Goal: Transaction & Acquisition: Obtain resource

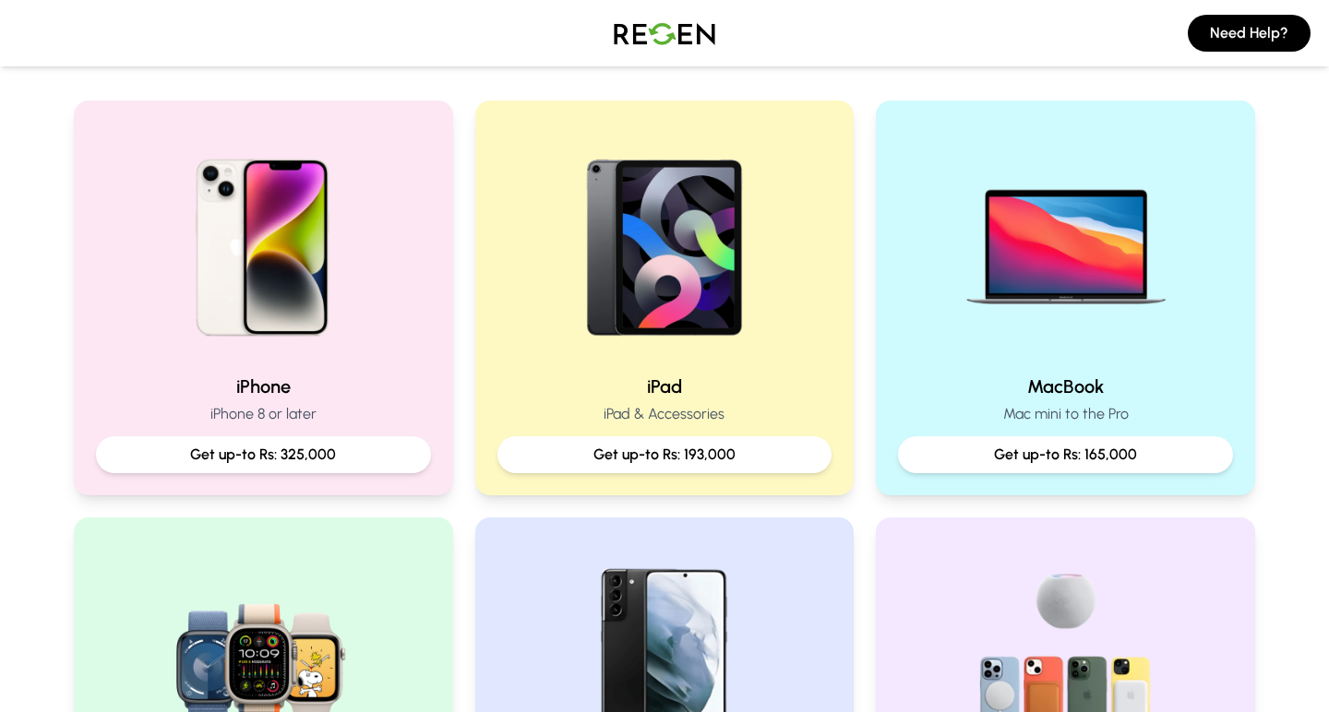
scroll to position [359, 0]
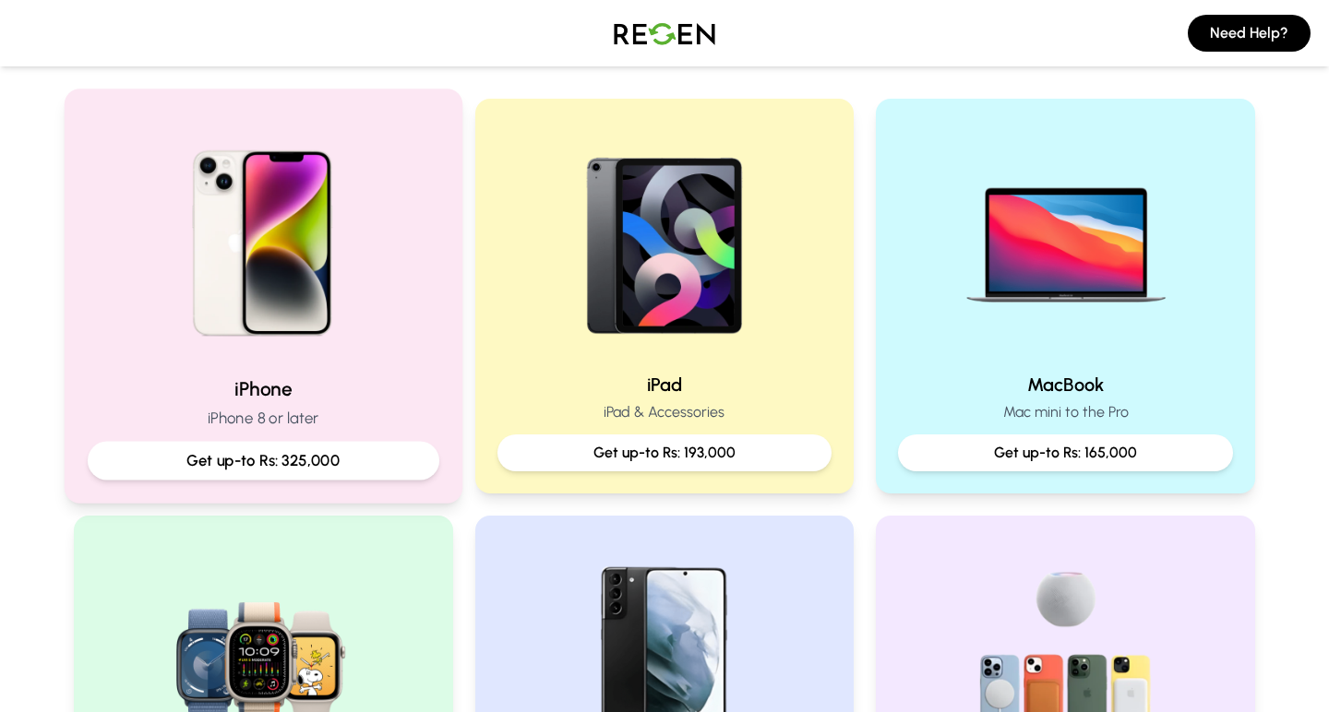
click at [259, 459] on p "Get up-to Rs: 325,000" at bounding box center [263, 460] width 320 height 23
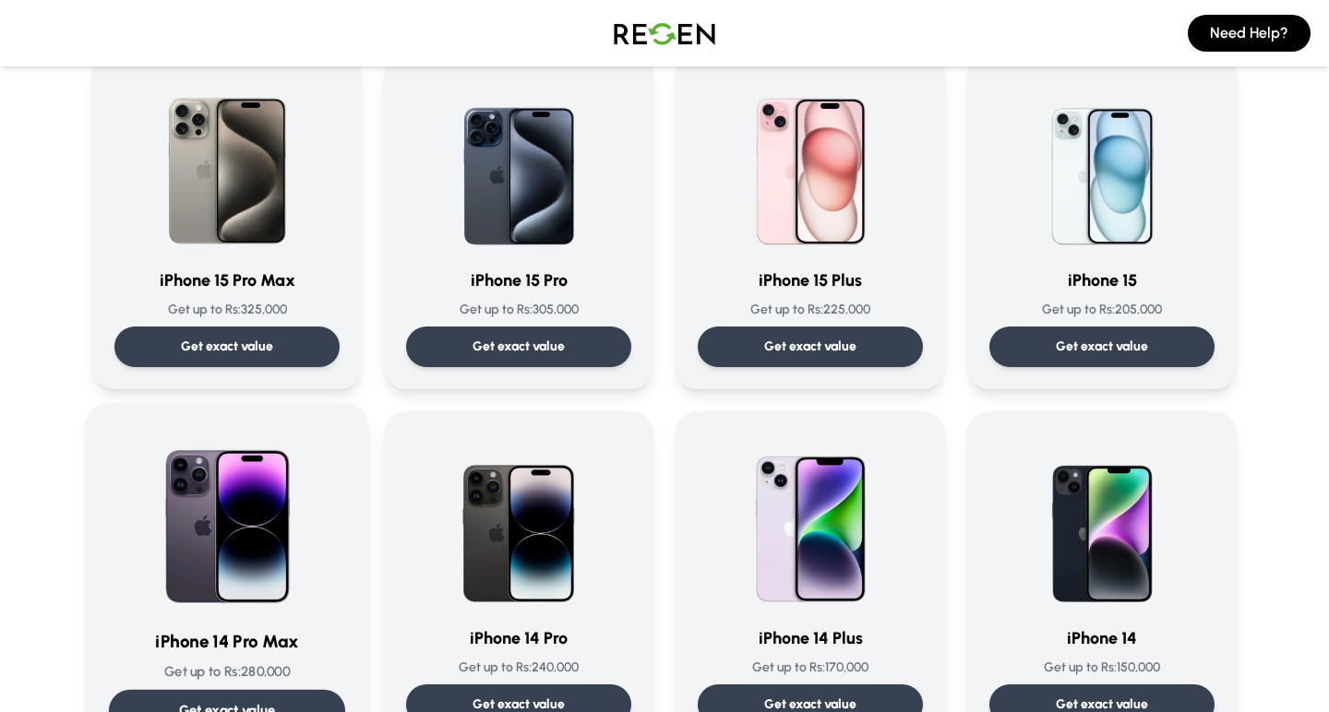
scroll to position [149, 0]
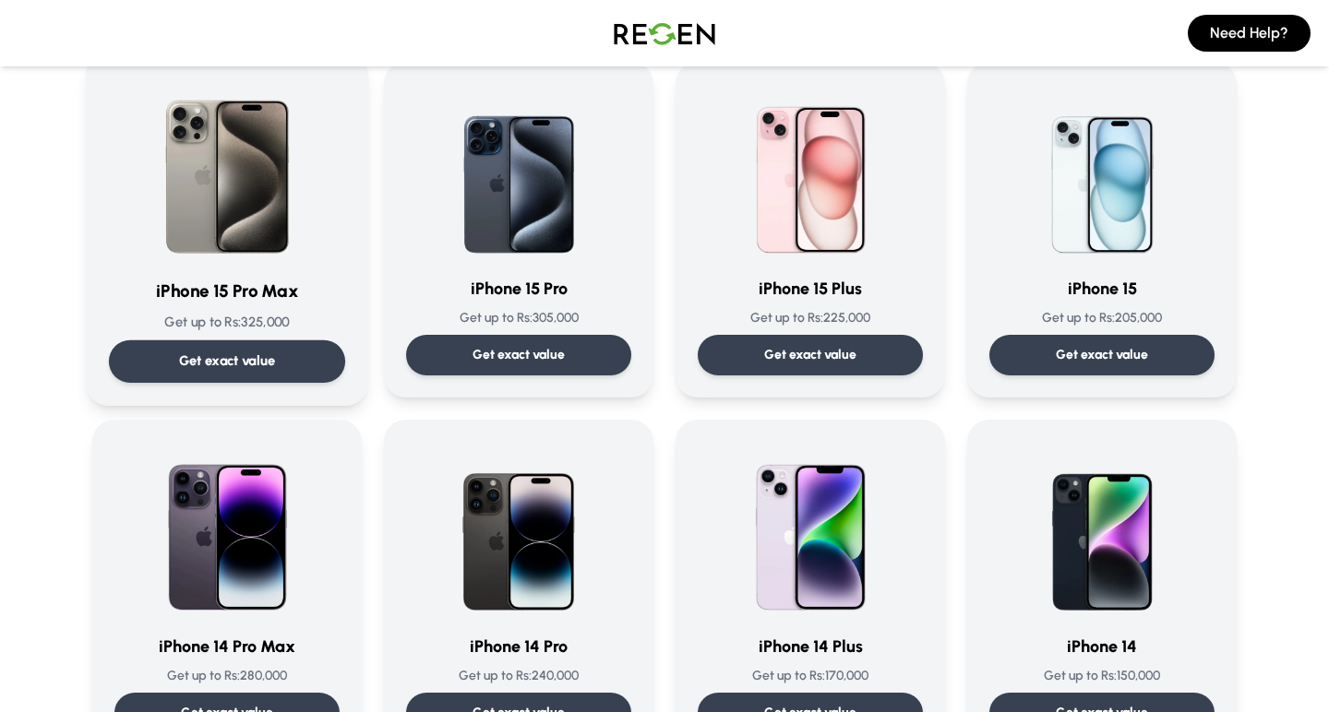
click at [217, 360] on p "Get exact value" at bounding box center [227, 361] width 97 height 19
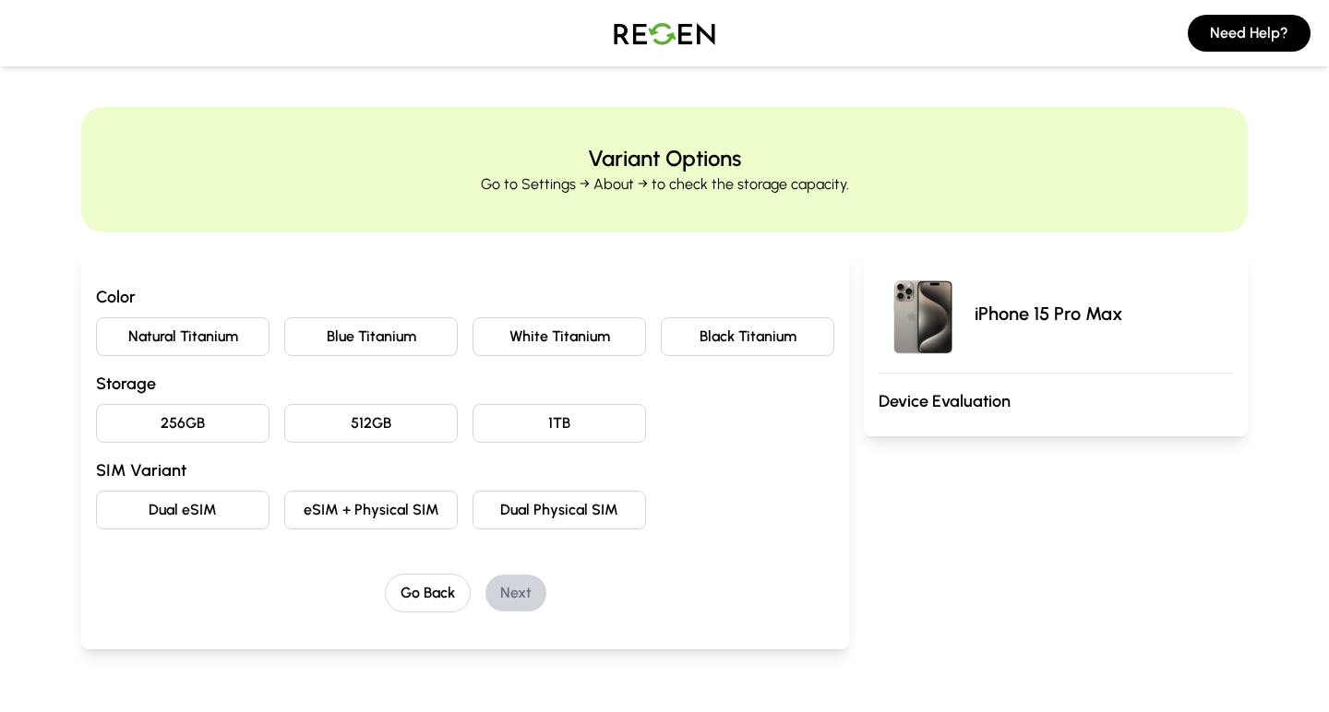
click at [543, 340] on button "White Titanium" at bounding box center [558, 336] width 173 height 39
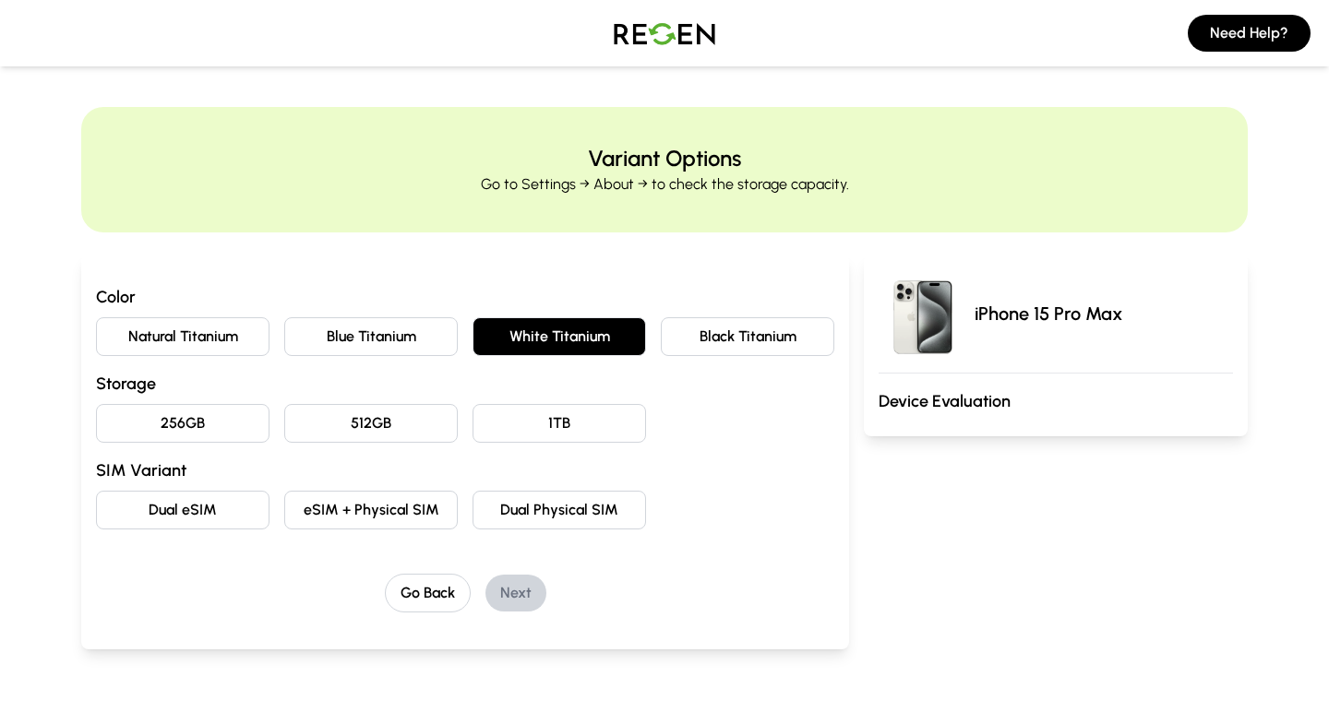
click at [357, 425] on button "512GB" at bounding box center [370, 423] width 173 height 39
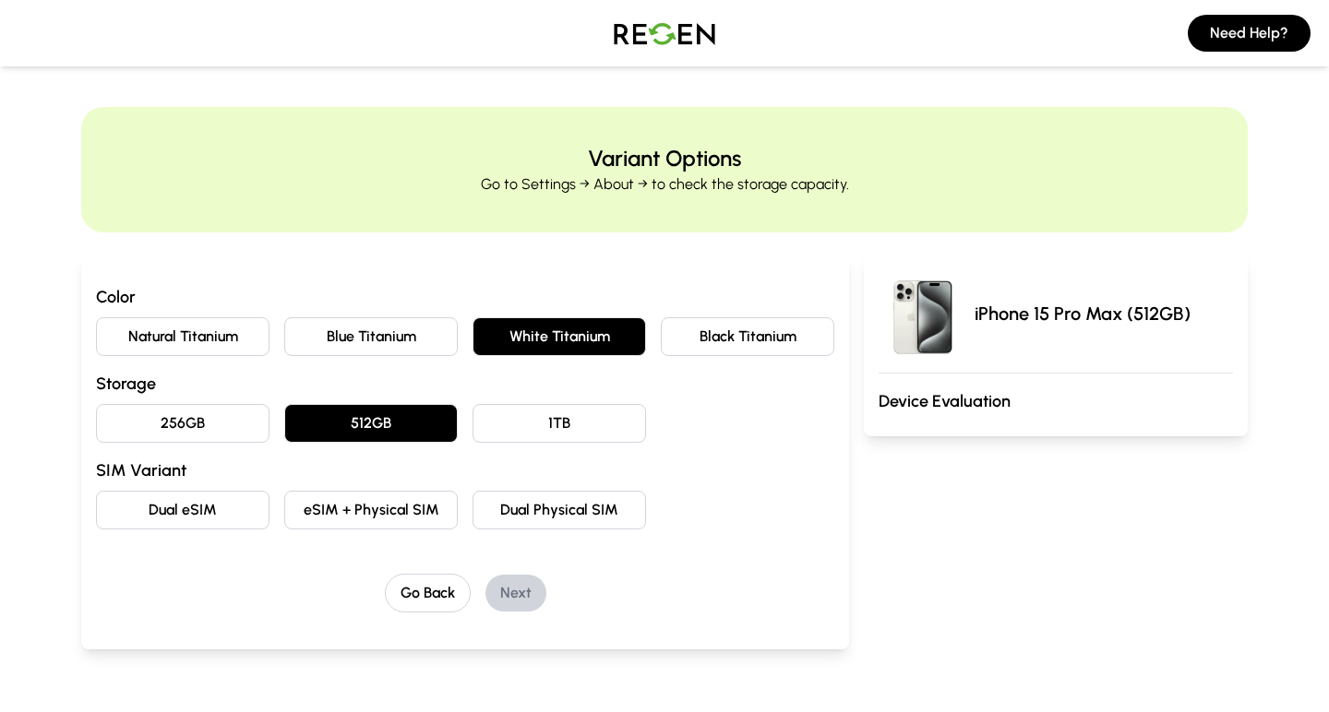
click at [359, 506] on button "eSIM + Physical SIM" at bounding box center [370, 510] width 173 height 39
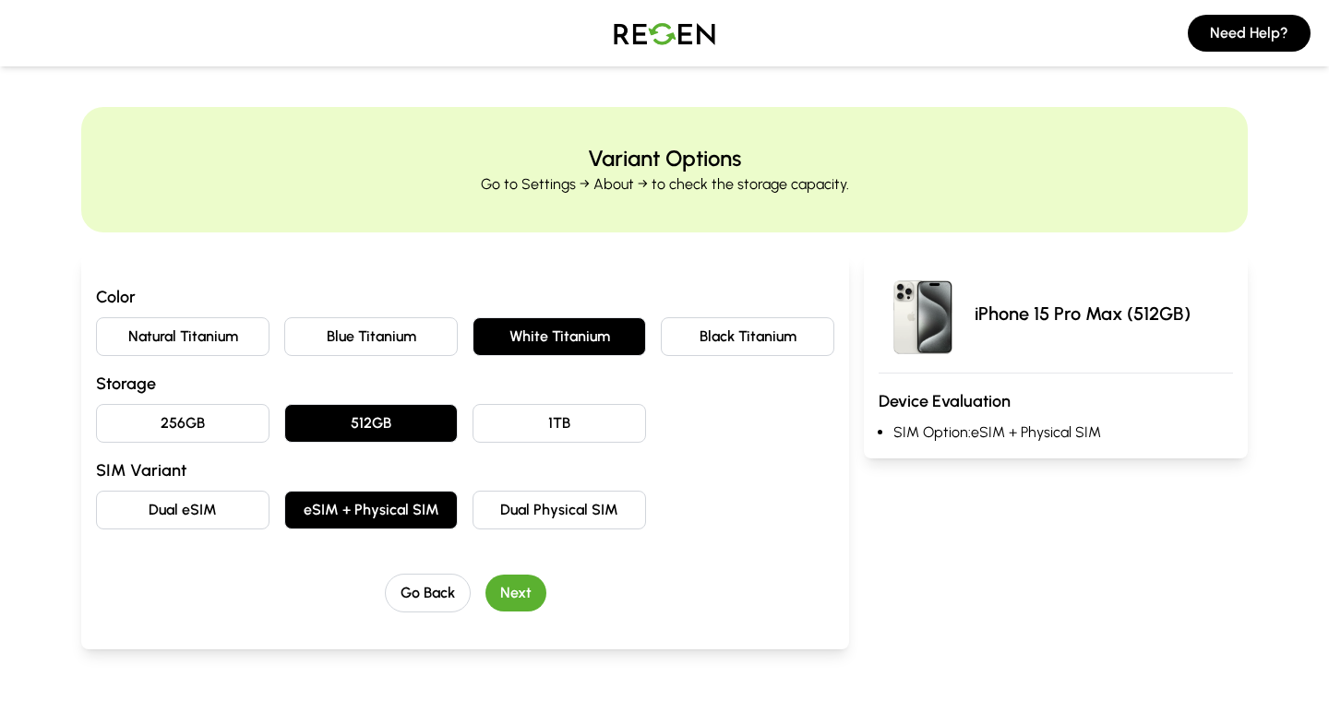
click at [518, 589] on button "Next" at bounding box center [515, 593] width 61 height 37
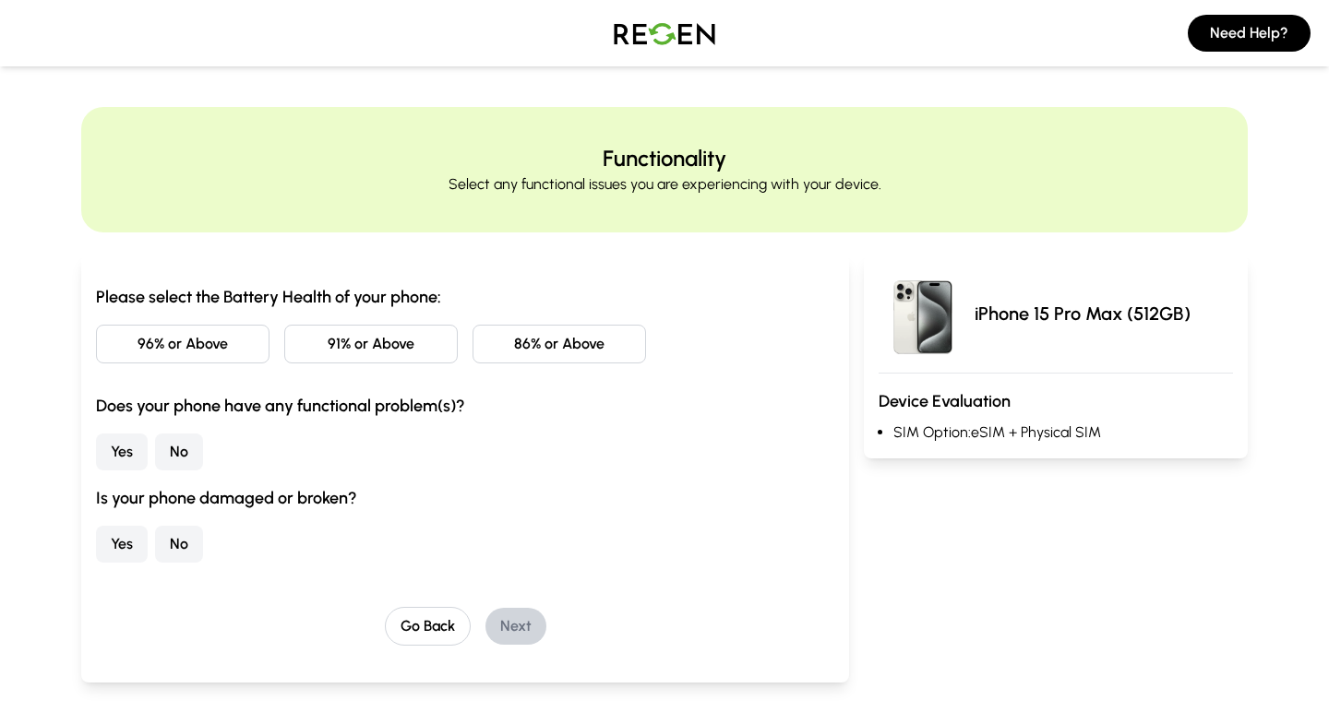
click at [202, 338] on button "96% or Above" at bounding box center [182, 344] width 173 height 39
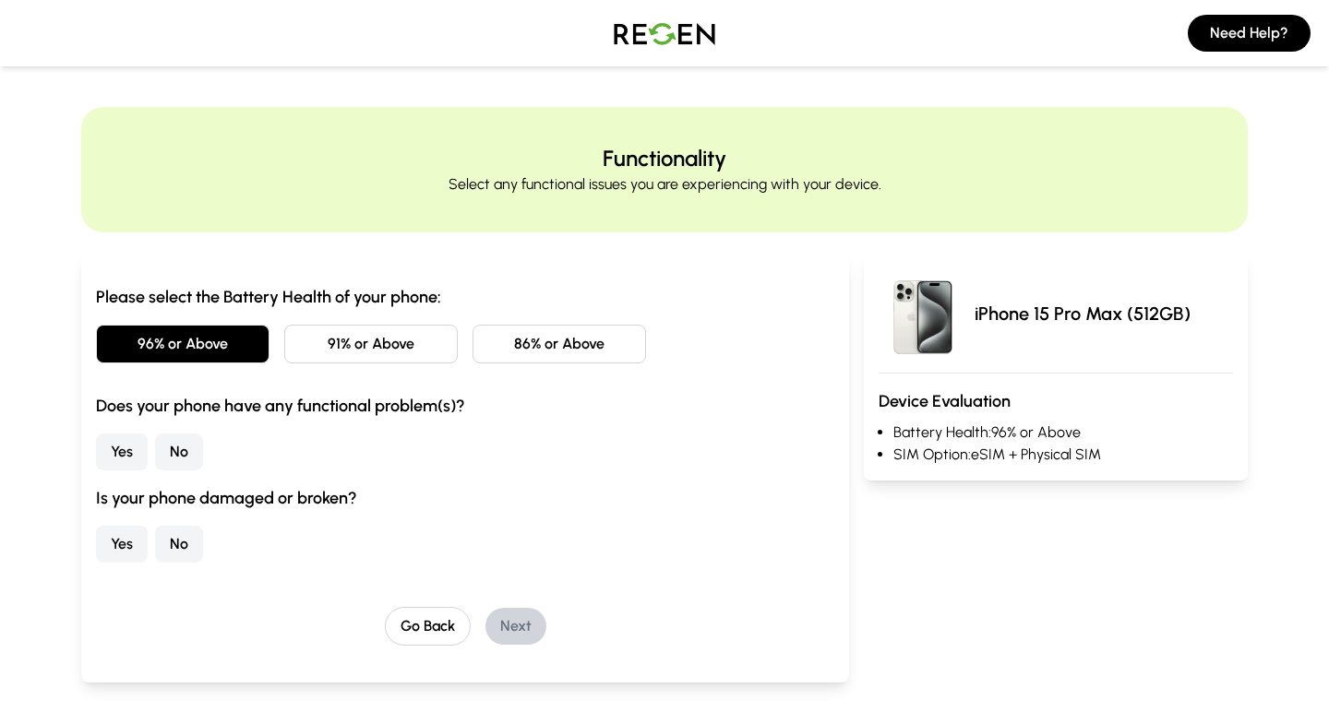
click at [180, 449] on button "No" at bounding box center [179, 452] width 48 height 37
click at [179, 550] on button "No" at bounding box center [179, 544] width 48 height 37
click at [524, 625] on button "Next" at bounding box center [515, 626] width 61 height 37
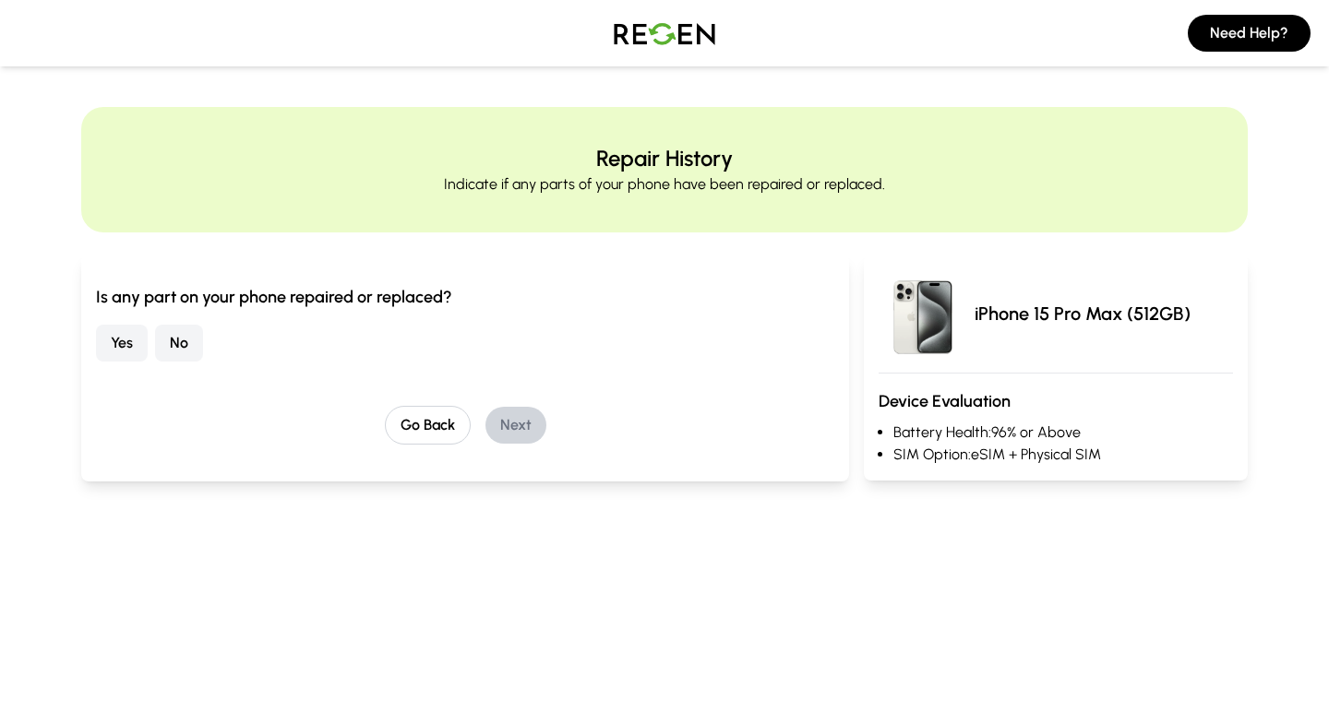
click at [185, 341] on button "No" at bounding box center [179, 343] width 48 height 37
click at [513, 425] on button "Next" at bounding box center [515, 425] width 61 height 37
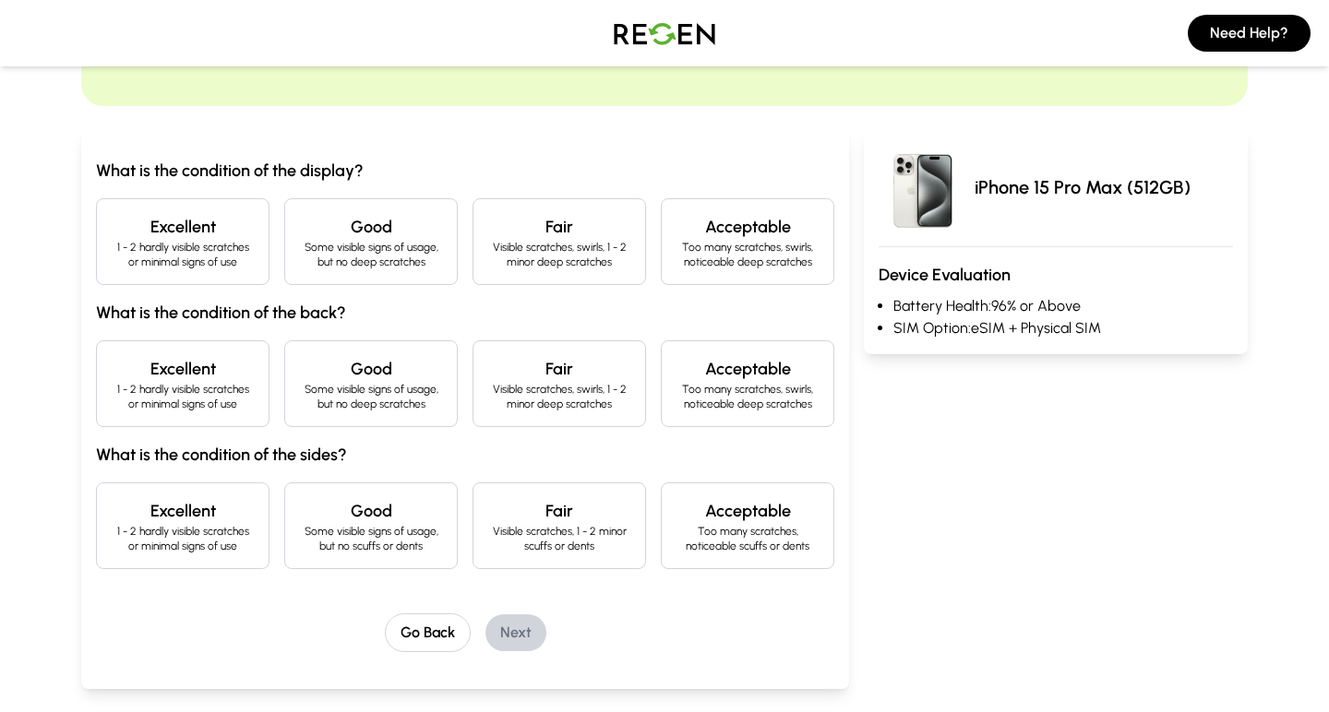
scroll to position [127, 0]
click at [210, 228] on h4 "Excellent" at bounding box center [183, 226] width 142 height 26
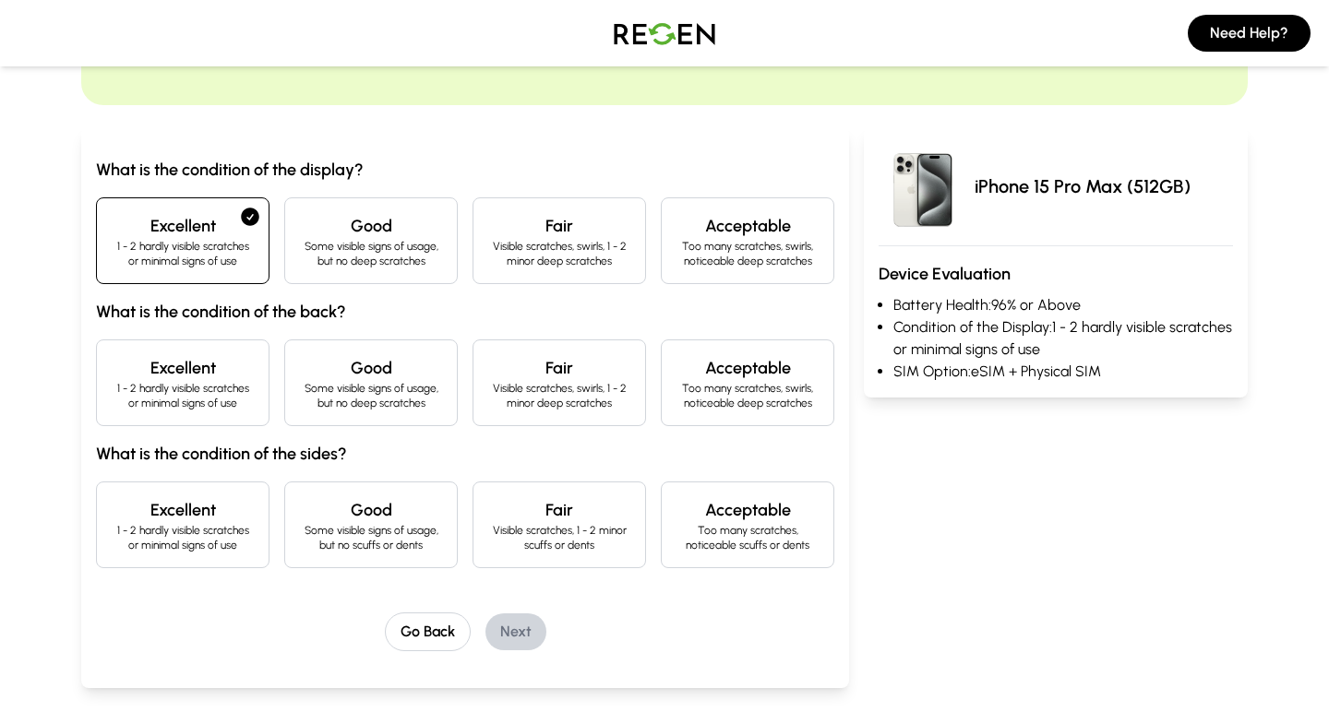
click at [196, 384] on p "1 - 2 hardly visible scratches or minimal signs of use" at bounding box center [183, 396] width 142 height 30
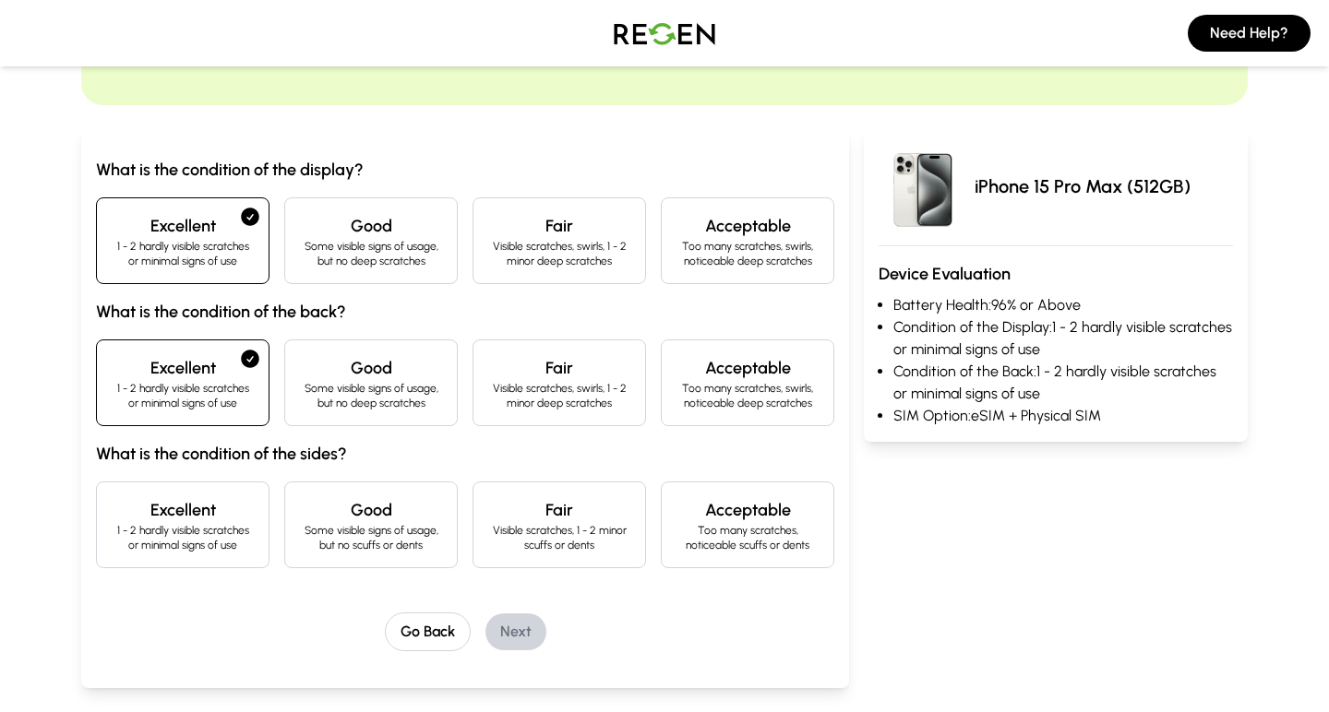
click at [194, 513] on h4 "Excellent" at bounding box center [183, 510] width 142 height 26
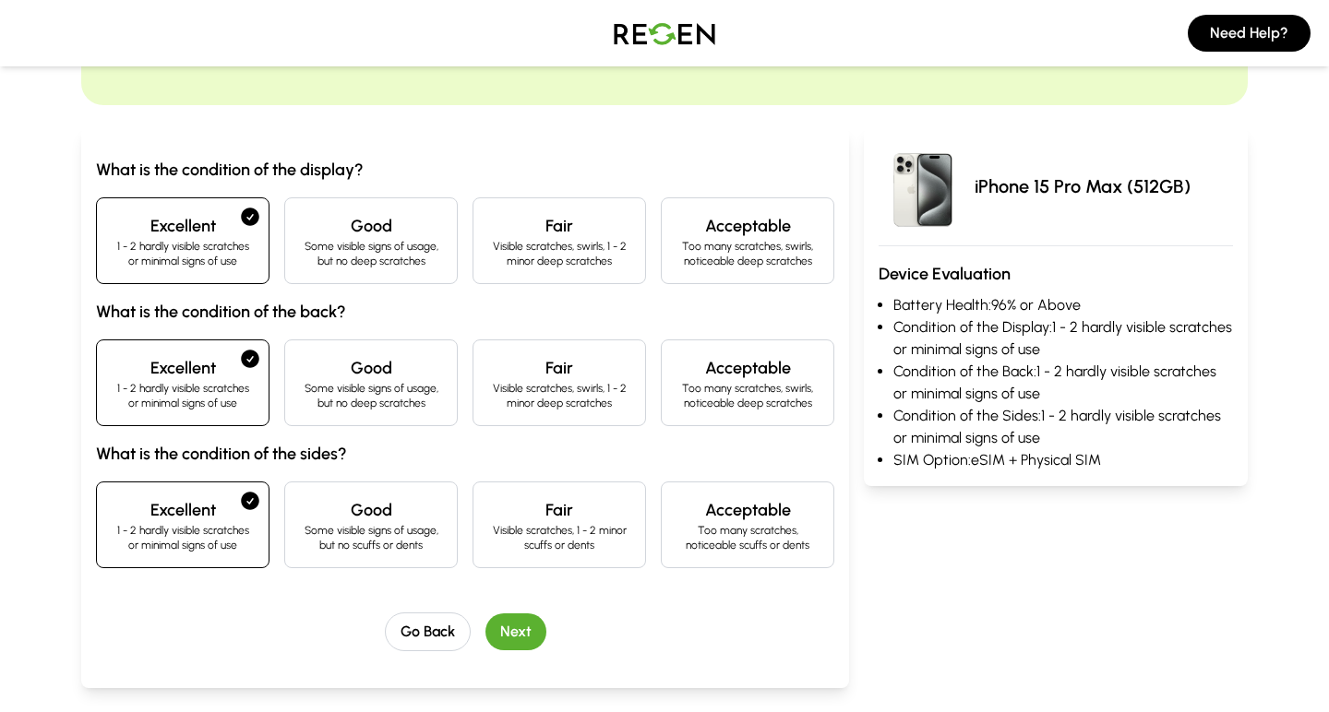
click at [521, 628] on button "Next" at bounding box center [515, 632] width 61 height 37
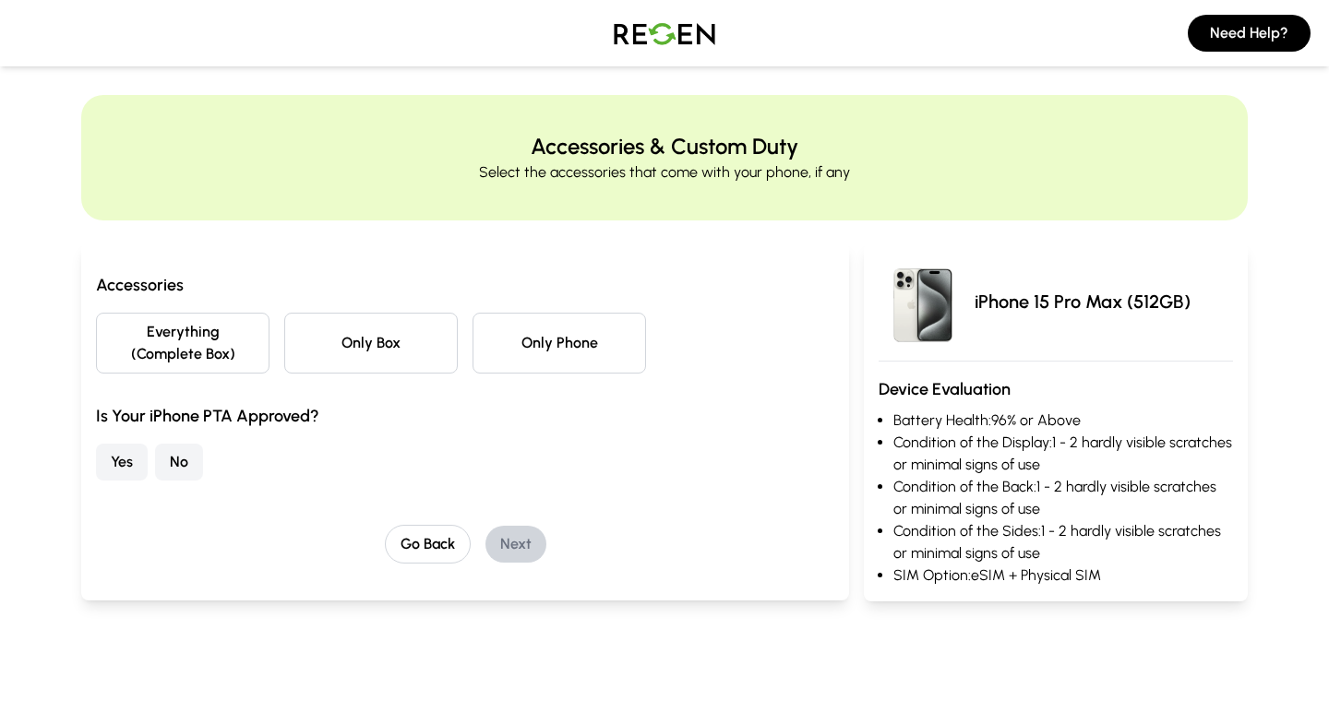
scroll to position [0, 0]
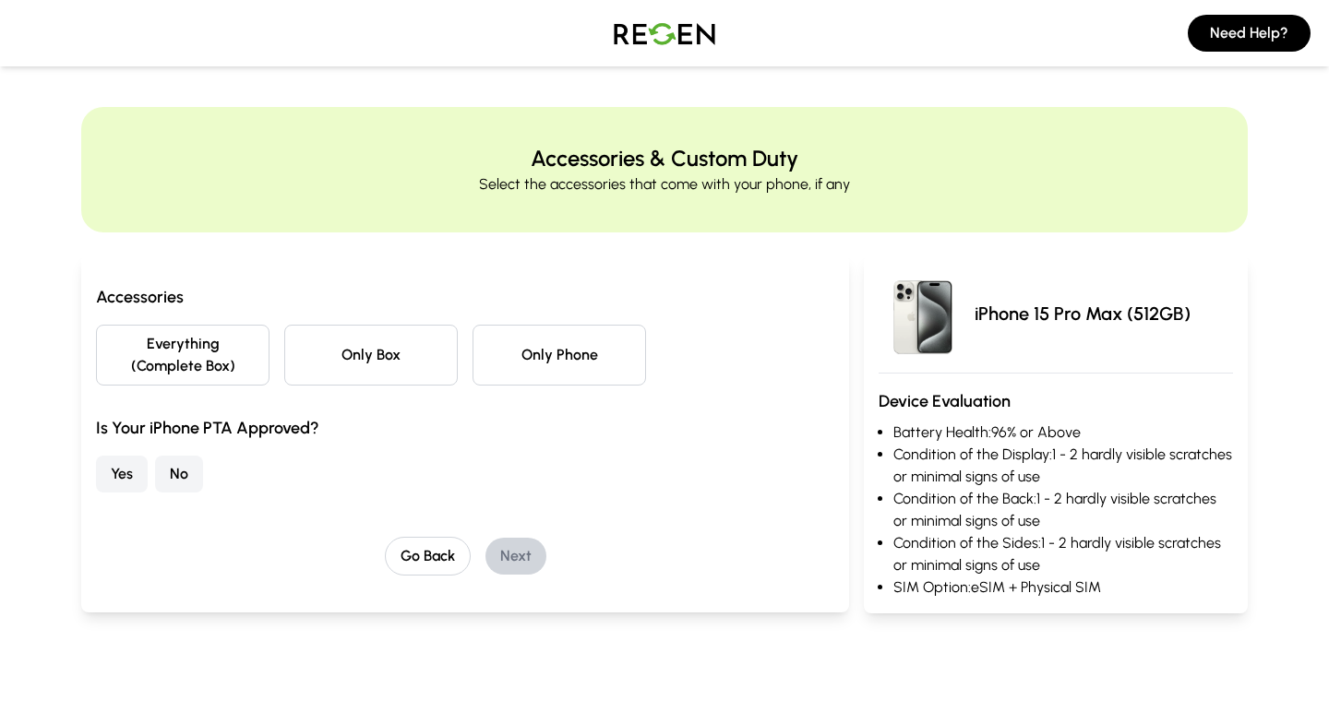
click at [199, 362] on button "Everything (Complete Box)" at bounding box center [182, 355] width 173 height 61
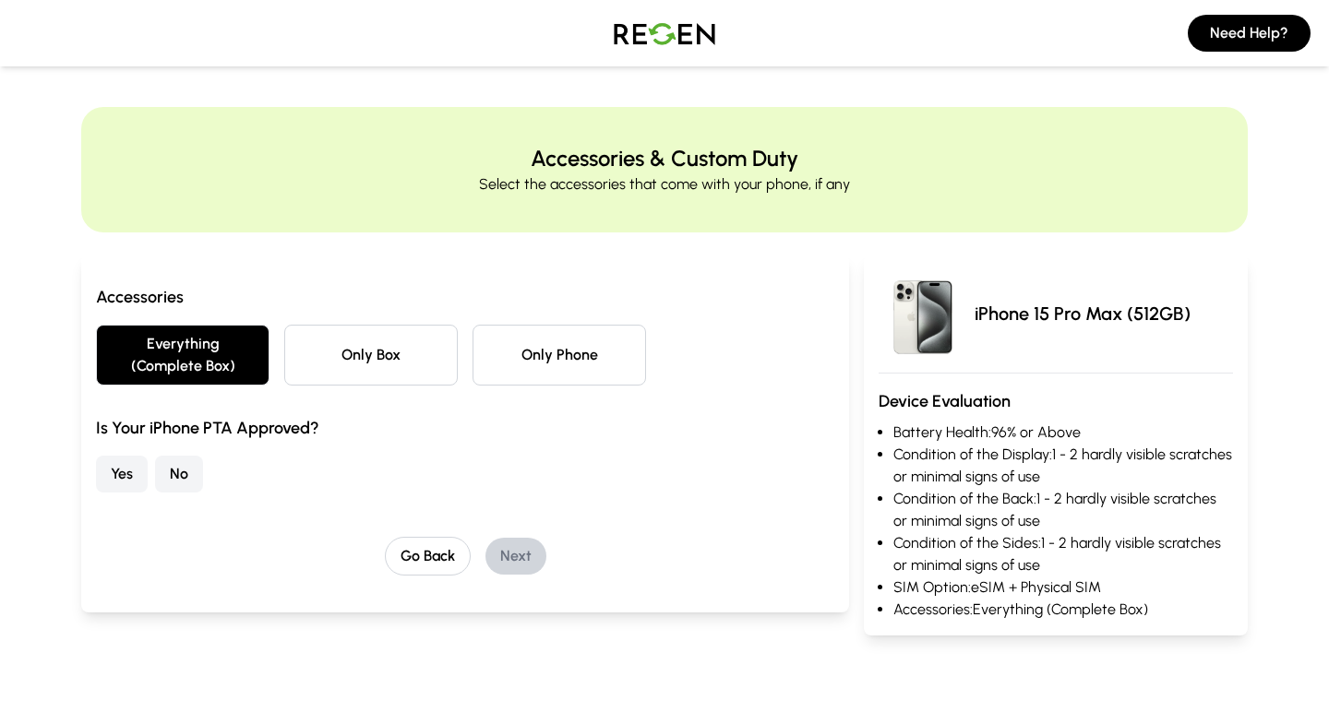
click at [114, 476] on button "Yes" at bounding box center [122, 474] width 52 height 37
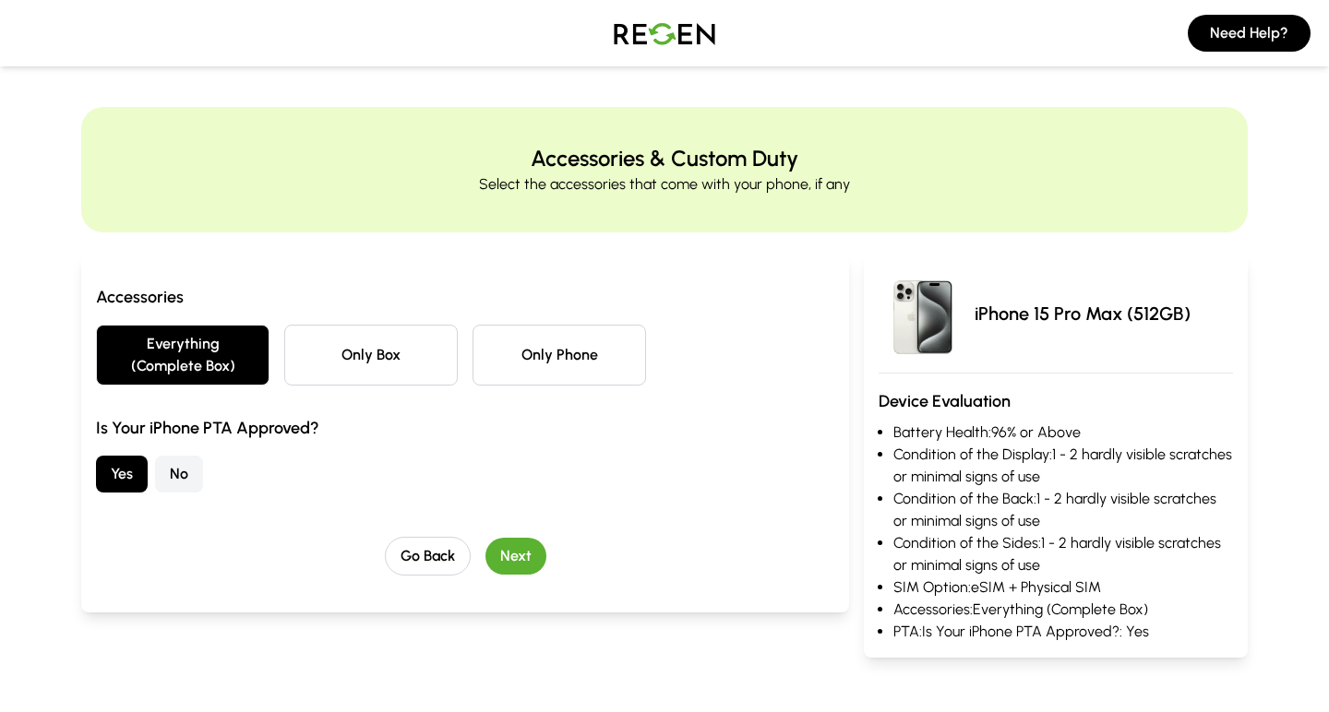
click at [522, 548] on button "Next" at bounding box center [515, 556] width 61 height 37
